Goal: Information Seeking & Learning: Learn about a topic

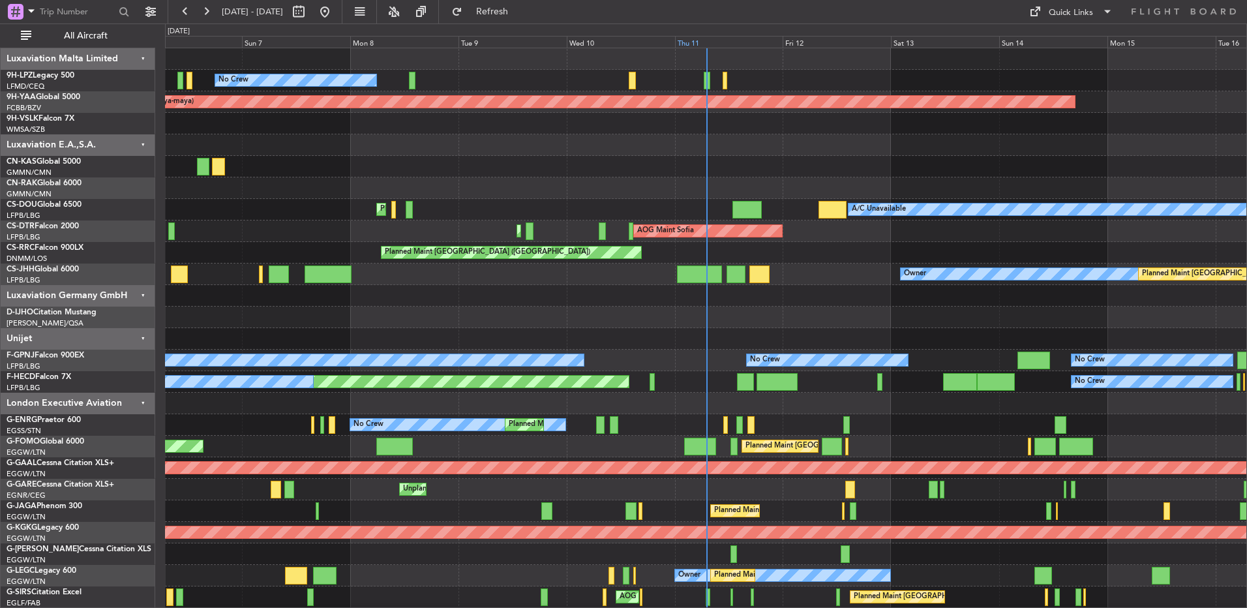
click at [711, 39] on div "Thu 11" at bounding box center [729, 42] width 108 height 12
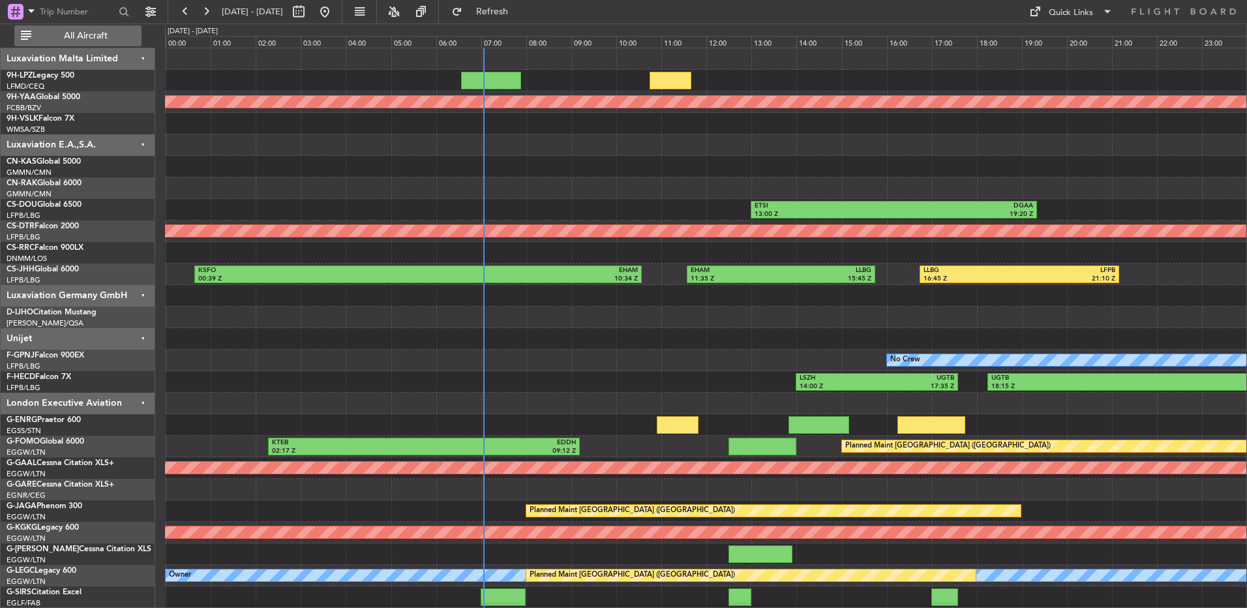
click at [97, 39] on span "All Aircraft" at bounding box center [86, 35] width 104 height 9
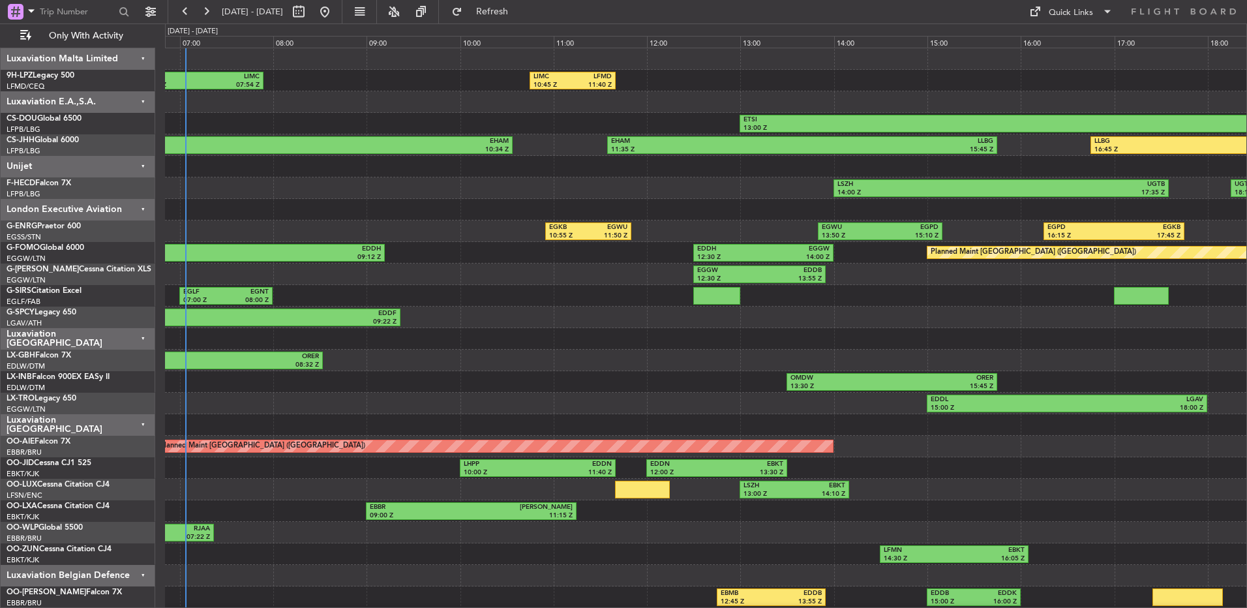
click at [511, 274] on div "LFPT 06:34 Z LIMC 07:54 Z LIMC 10:45 Z LFMD 11:40 Z ETSI 13:00 Z DGAA 19:20 Z K…" at bounding box center [705, 424] width 1081 height 753
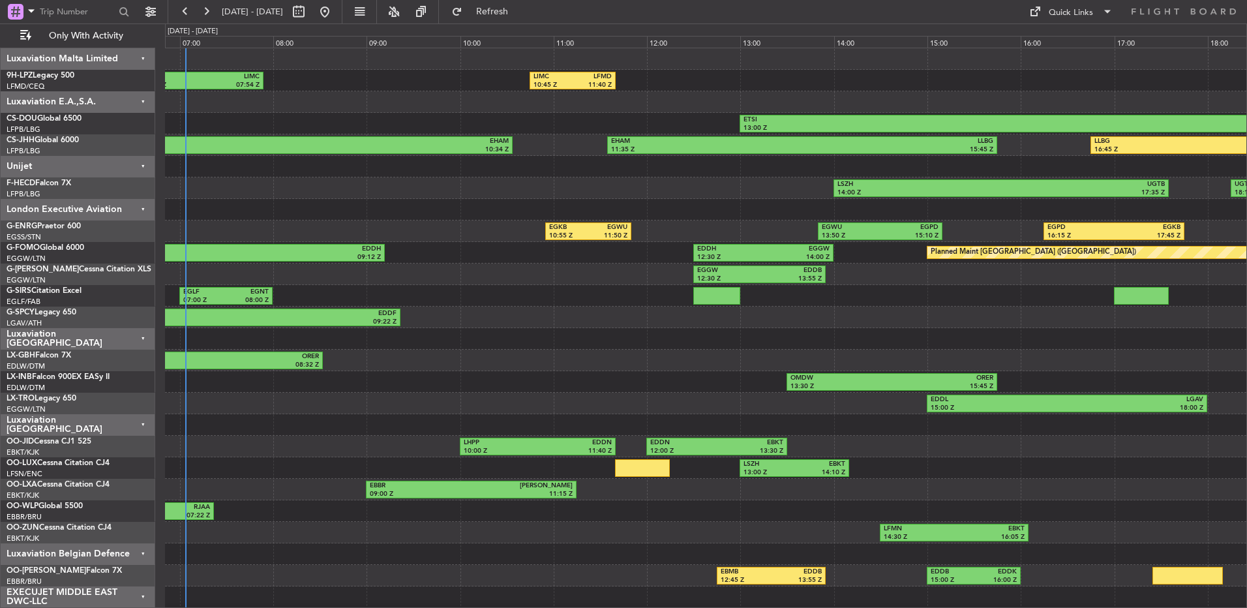
click at [127, 163] on div "Unijet" at bounding box center [78, 167] width 155 height 22
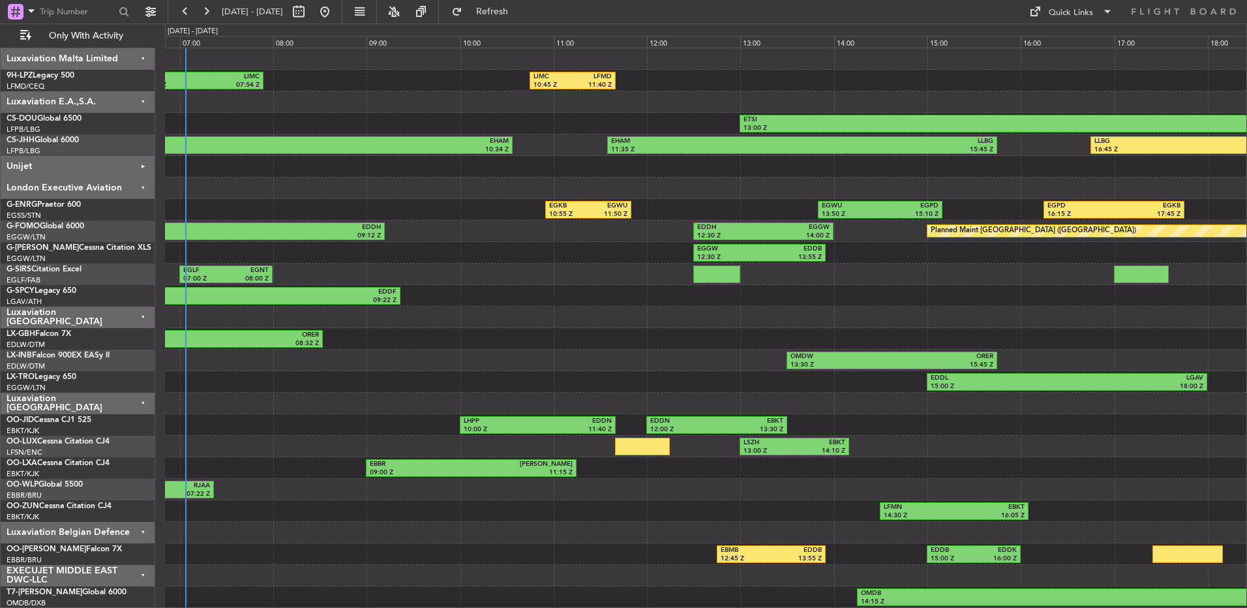
click at [105, 104] on div "Luxaviation E.A.,S.A." at bounding box center [78, 102] width 155 height 22
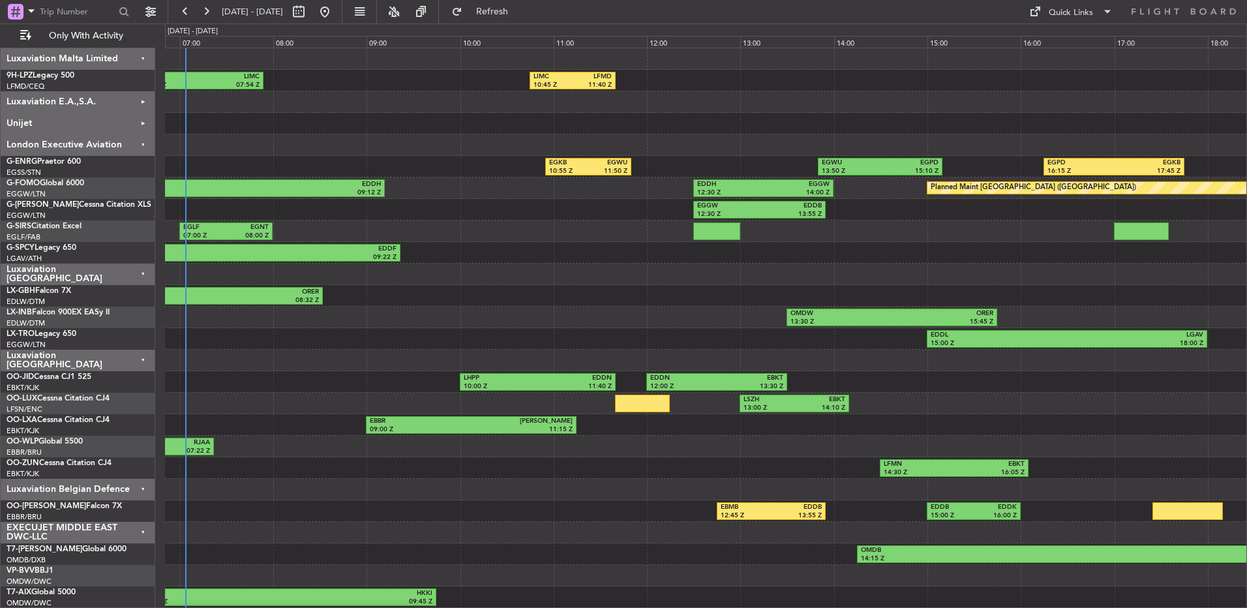
click at [117, 58] on div "Luxaviation Malta Limited" at bounding box center [78, 59] width 155 height 22
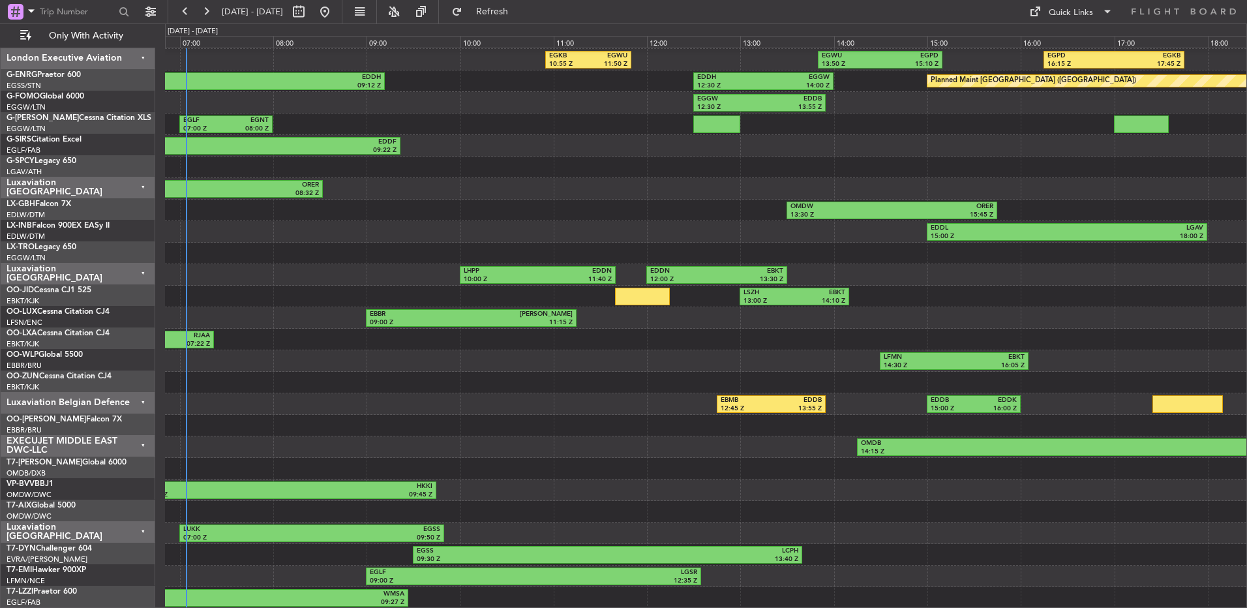
scroll to position [85, 0]
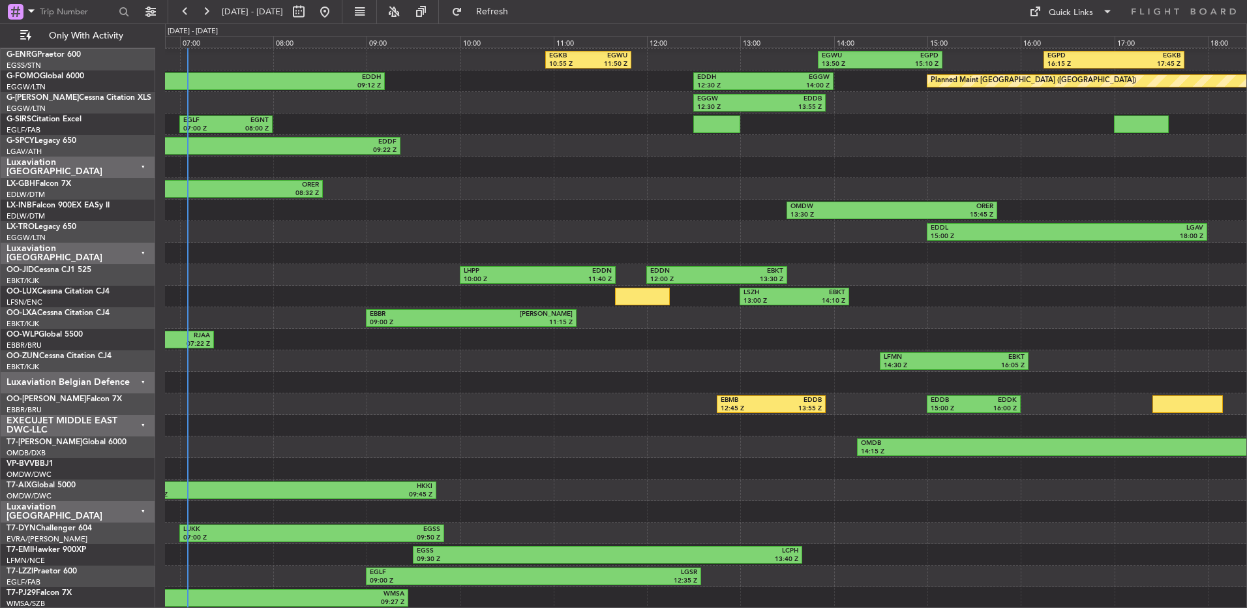
click at [155, 504] on div "Luxaviation [GEOGRAPHIC_DATA]" at bounding box center [78, 512] width 155 height 22
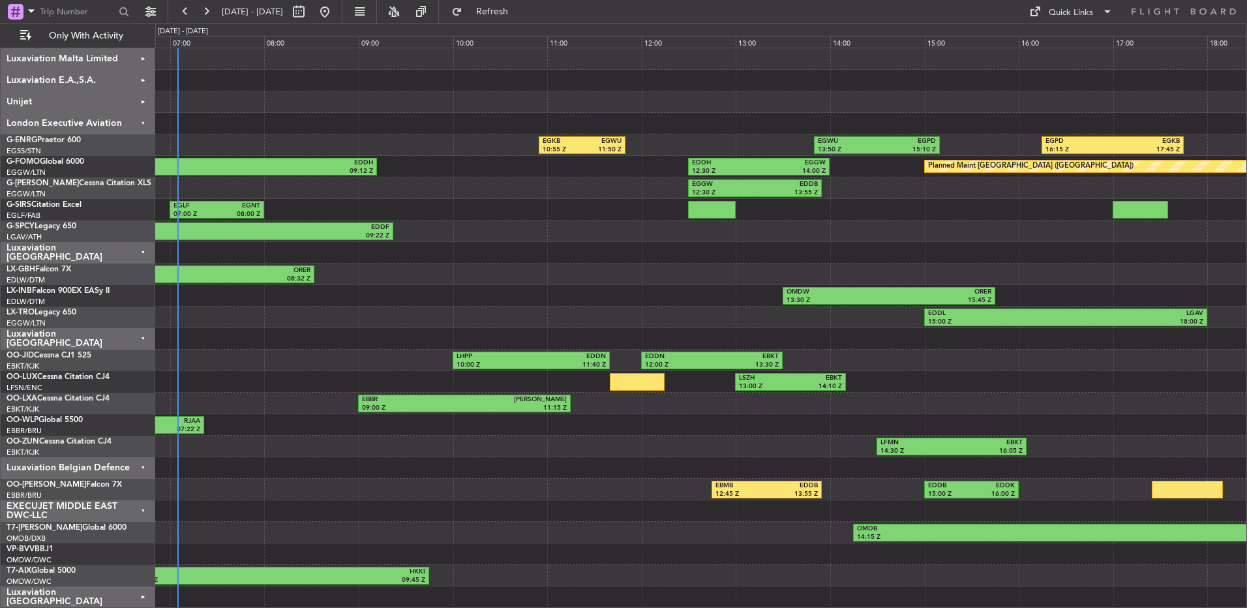
click at [133, 469] on div "Luxaviation Belgian Defence" at bounding box center [78, 468] width 155 height 22
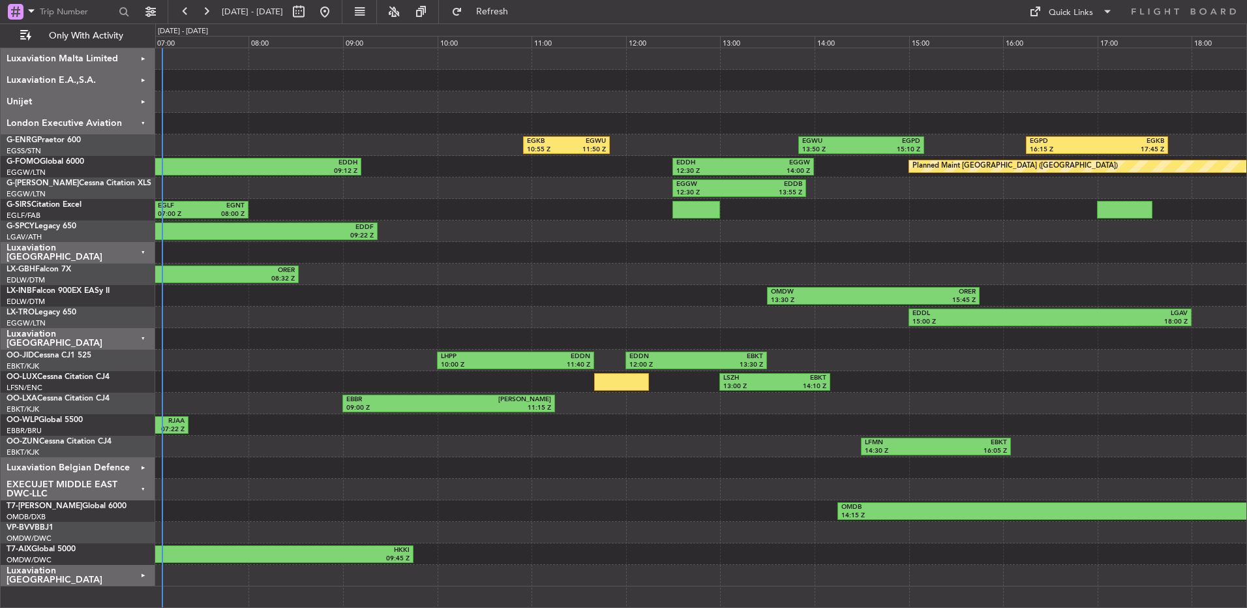
click at [325, 359] on div "LHPP 10:00 Z EDDN 11:40 Z EDDN 12:00 Z EBKT 13:30 Z" at bounding box center [700, 360] width 1091 height 22
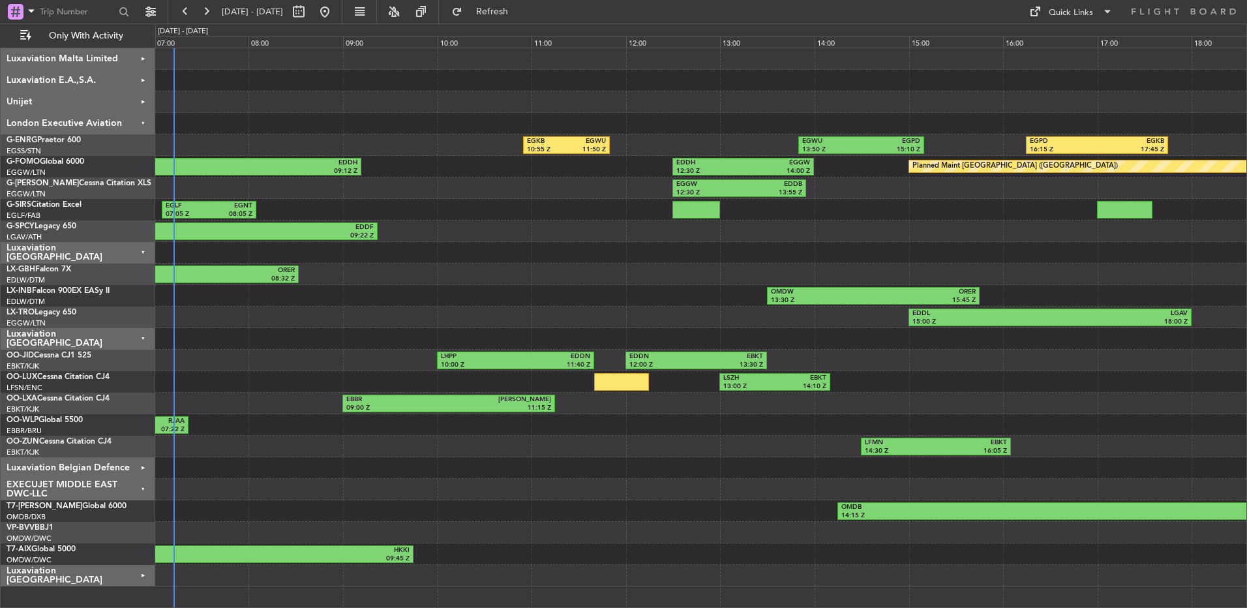
click at [988, 250] on div at bounding box center [700, 253] width 1091 height 22
click at [82, 235] on div "Luxaviation Malta Limited Luxaviation E.A.,S.A. Unijet London Executive Aviatio…" at bounding box center [78, 317] width 155 height 538
